Goal: Task Accomplishment & Management: Use online tool/utility

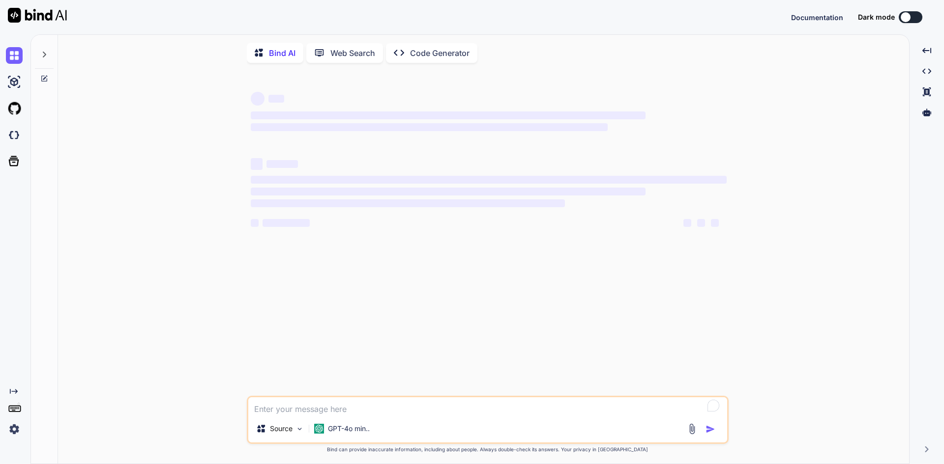
click at [16, 431] on img at bounding box center [14, 429] width 17 height 17
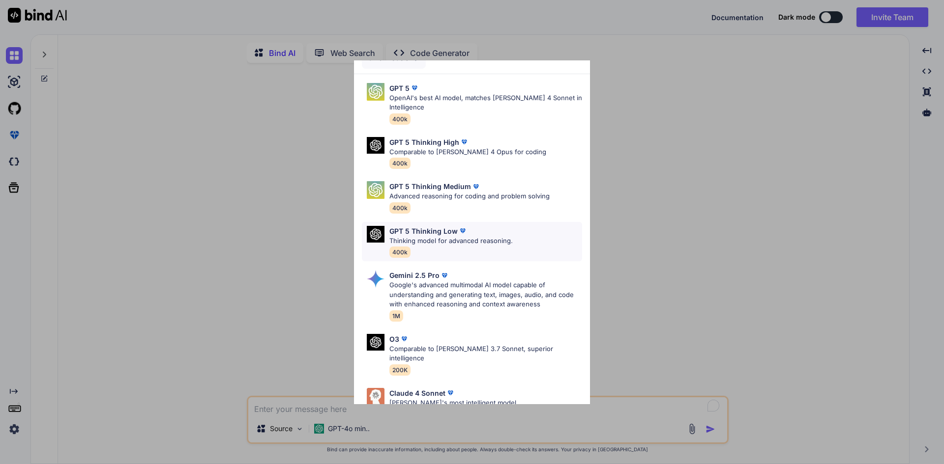
scroll to position [80, 0]
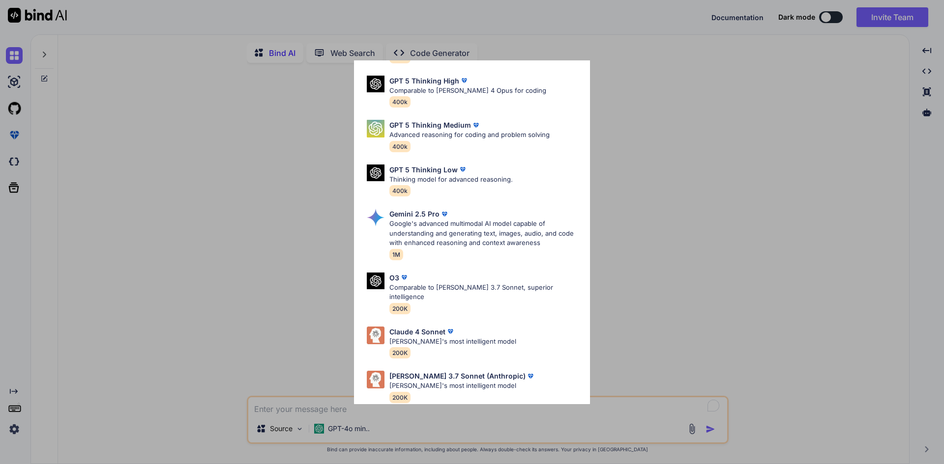
click at [175, 211] on div "Ultra Models GPT 5 OpenAI's best AI model, matches [PERSON_NAME] 4 Sonnet in In…" at bounding box center [472, 232] width 944 height 464
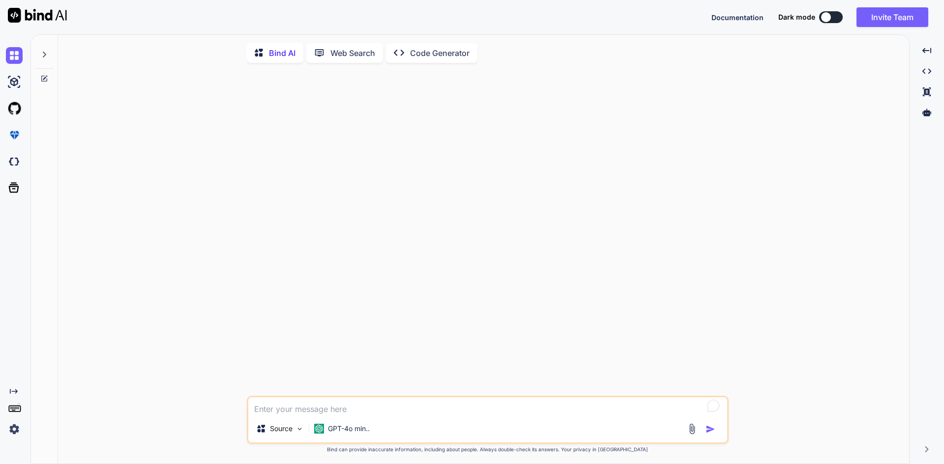
click at [13, 433] on img at bounding box center [14, 429] width 17 height 17
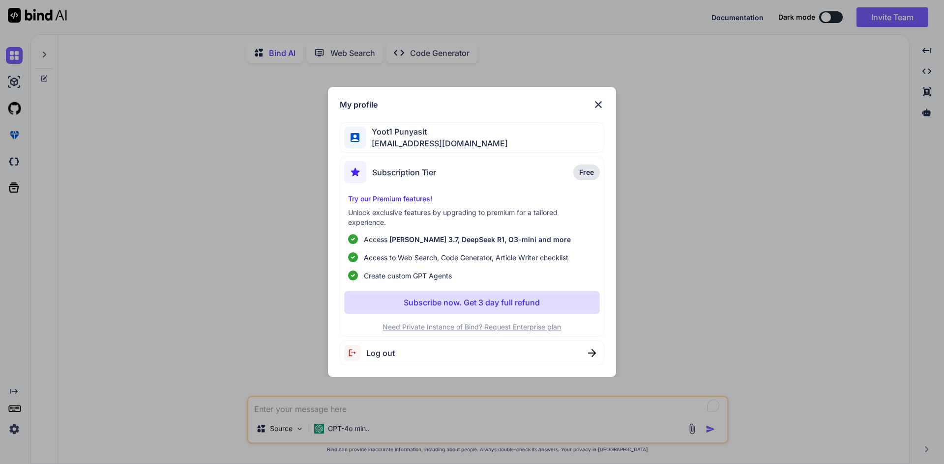
click at [231, 116] on div "My profile Yoot1 Punyasit [EMAIL_ADDRESS][DOMAIN_NAME] Subscription Tier Free T…" at bounding box center [472, 232] width 944 height 464
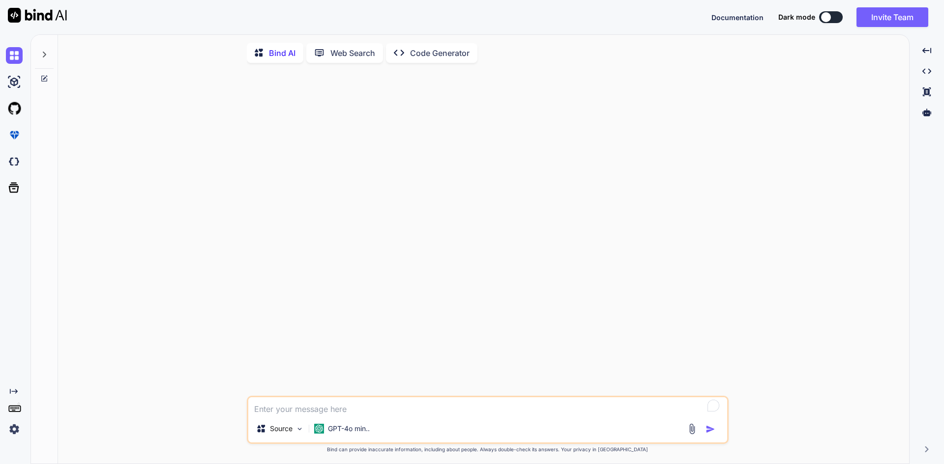
click at [424, 55] on p "Code Generator" at bounding box center [439, 53] width 59 height 12
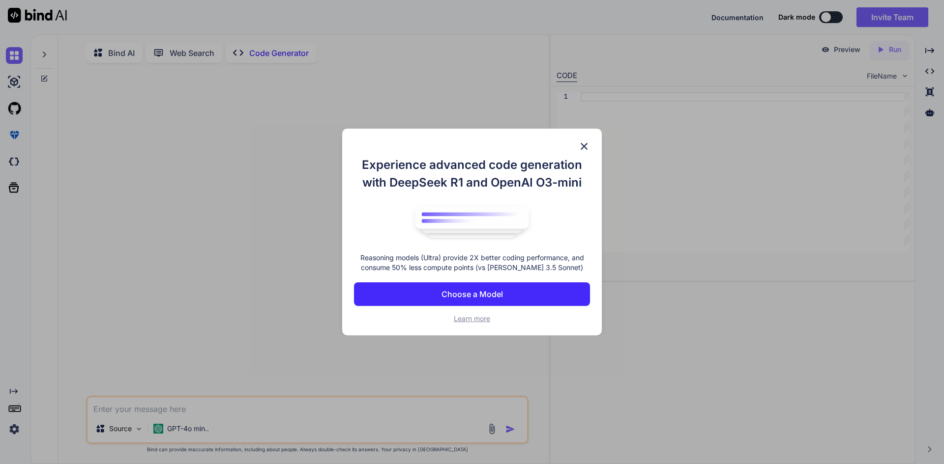
click at [585, 146] on img at bounding box center [584, 147] width 12 height 12
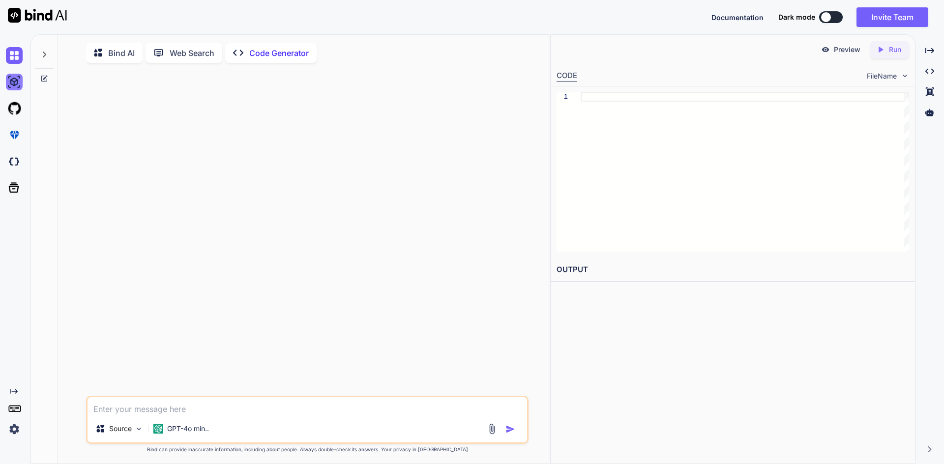
click at [15, 83] on img at bounding box center [14, 82] width 17 height 17
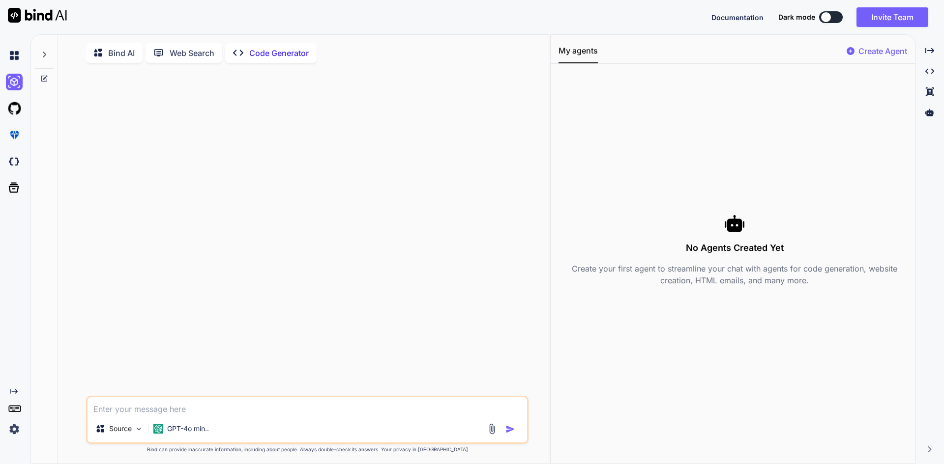
click at [872, 52] on p "Create Agent" at bounding box center [882, 51] width 49 height 12
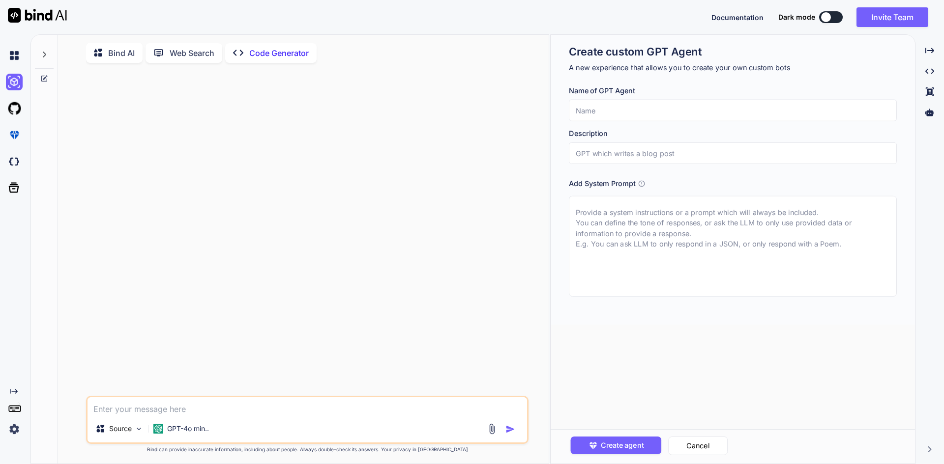
click at [639, 109] on input "text" at bounding box center [733, 111] width 328 height 22
type textarea "x"
type input "f"
click at [638, 112] on input "f" at bounding box center [733, 111] width 328 height 22
type textarea "x"
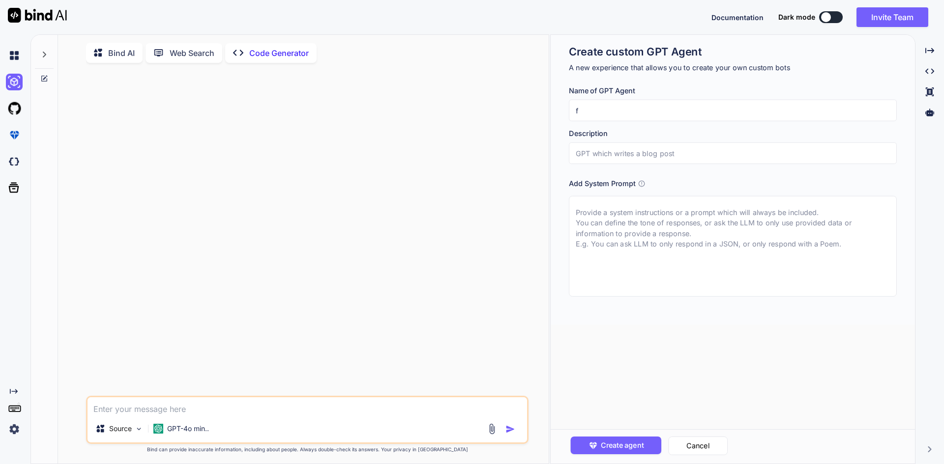
type input "fd"
type textarea "x"
type input "fdd"
click at [632, 158] on input "text" at bounding box center [733, 154] width 328 height 22
click at [635, 217] on textarea at bounding box center [733, 246] width 328 height 101
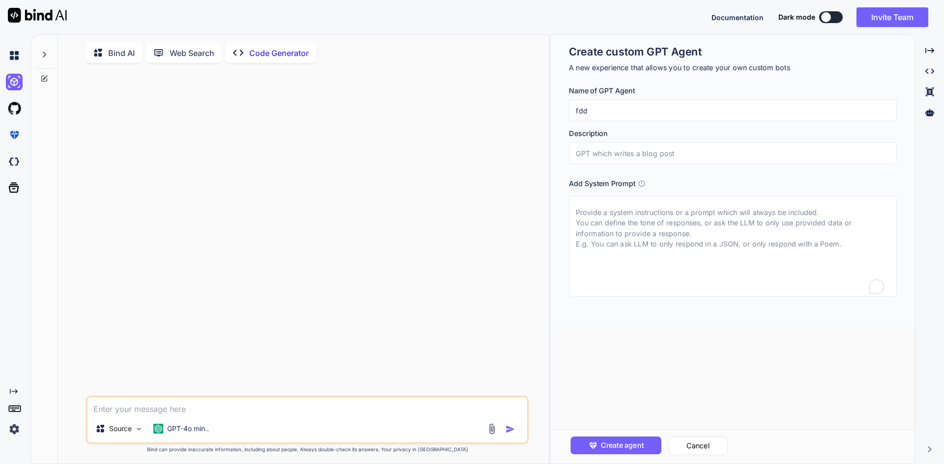
type textarea "x"
type textarea "d"
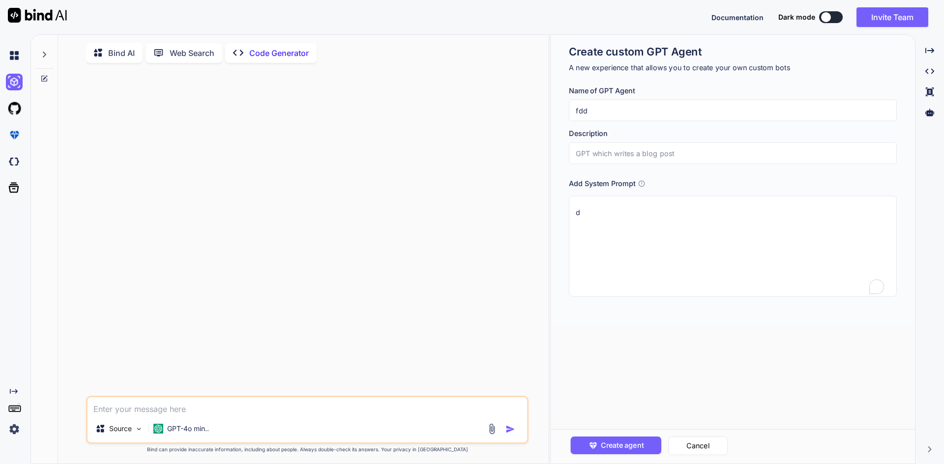
type textarea "x"
type textarea "df"
type textarea "x"
type textarea "dfd"
type textarea "x"
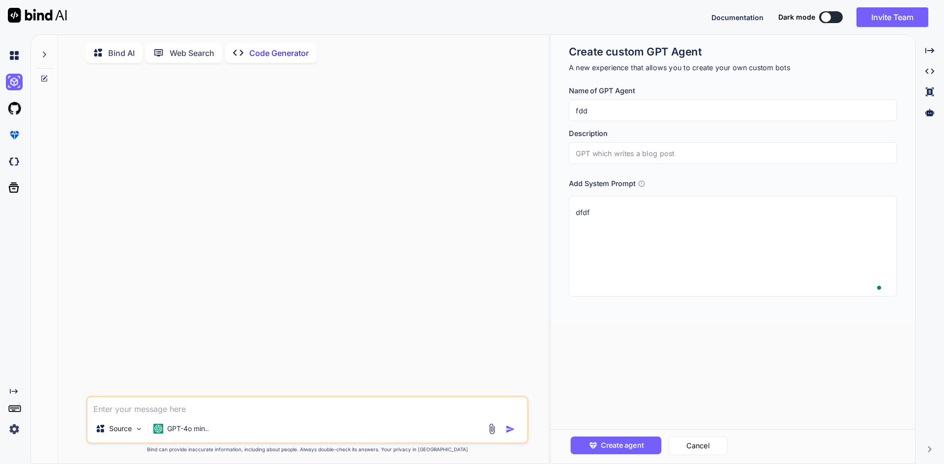
type textarea "dfdf"
click at [621, 150] on input "text" at bounding box center [733, 154] width 328 height 22
type textarea "x"
type input "d"
type textarea "x"
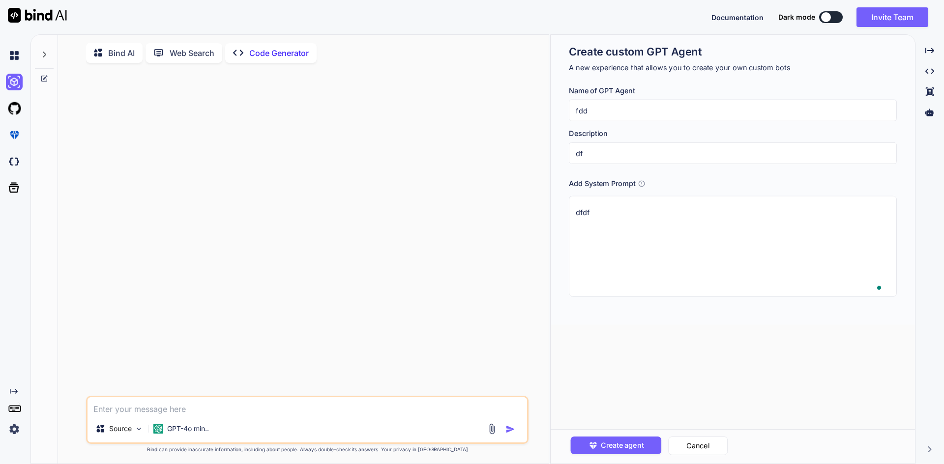
type input "dfd"
type textarea "x"
type input "dfdf"
click at [612, 440] on button "Create agent" at bounding box center [615, 446] width 91 height 18
type textarea "x"
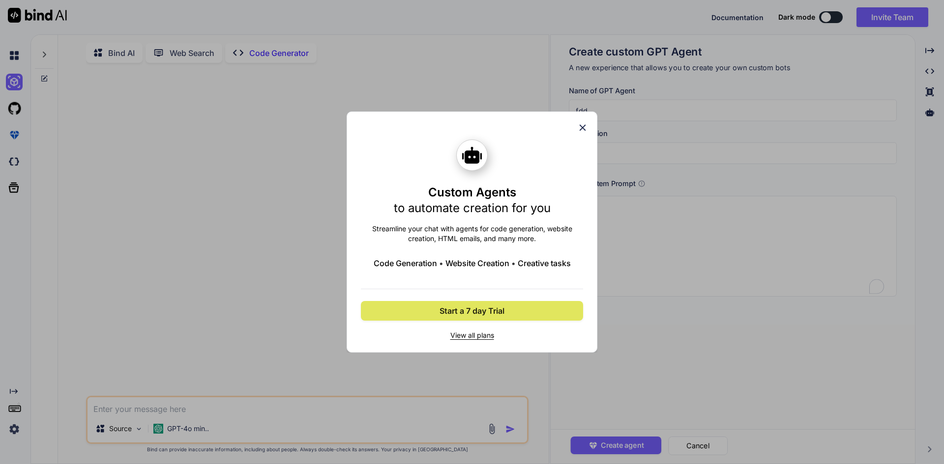
click at [480, 314] on span "Start a 7 day Trial" at bounding box center [471, 311] width 65 height 12
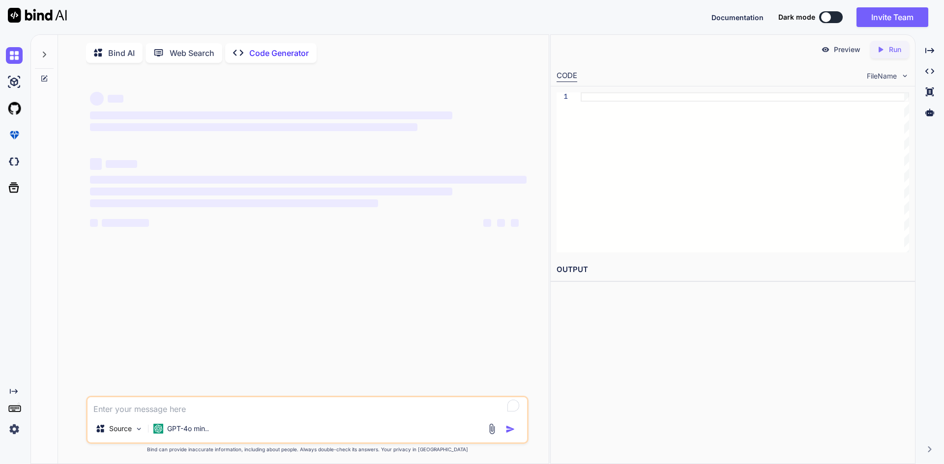
type textarea "x"
